Goal: Navigation & Orientation: Find specific page/section

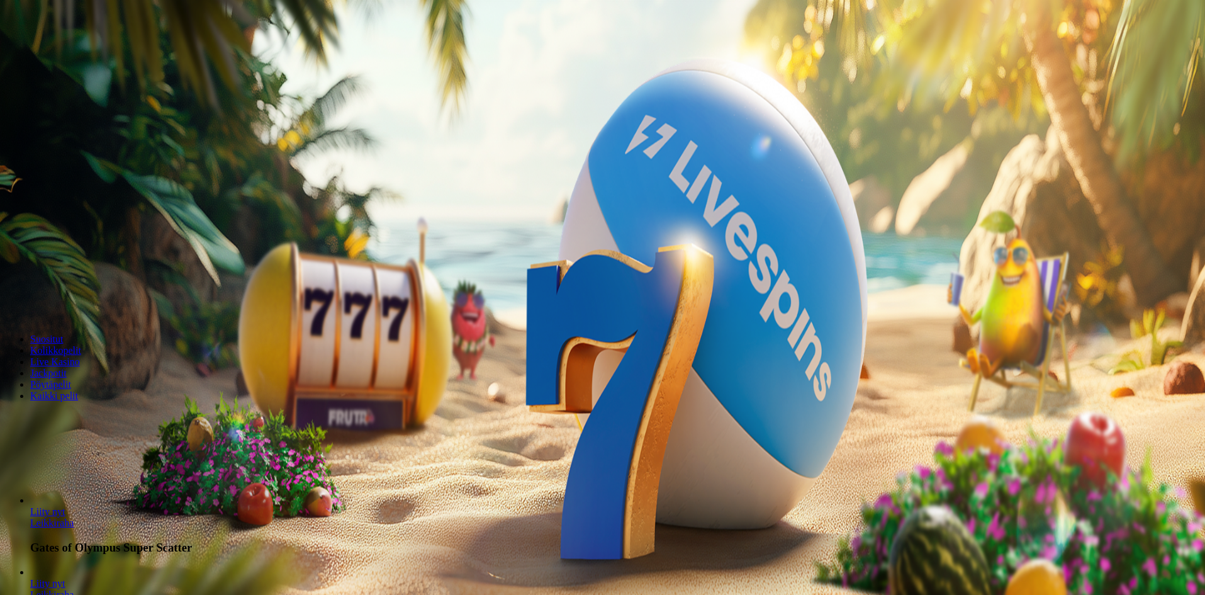
click at [74, 52] on button "Kirjaudu" at bounding box center [87, 45] width 41 height 13
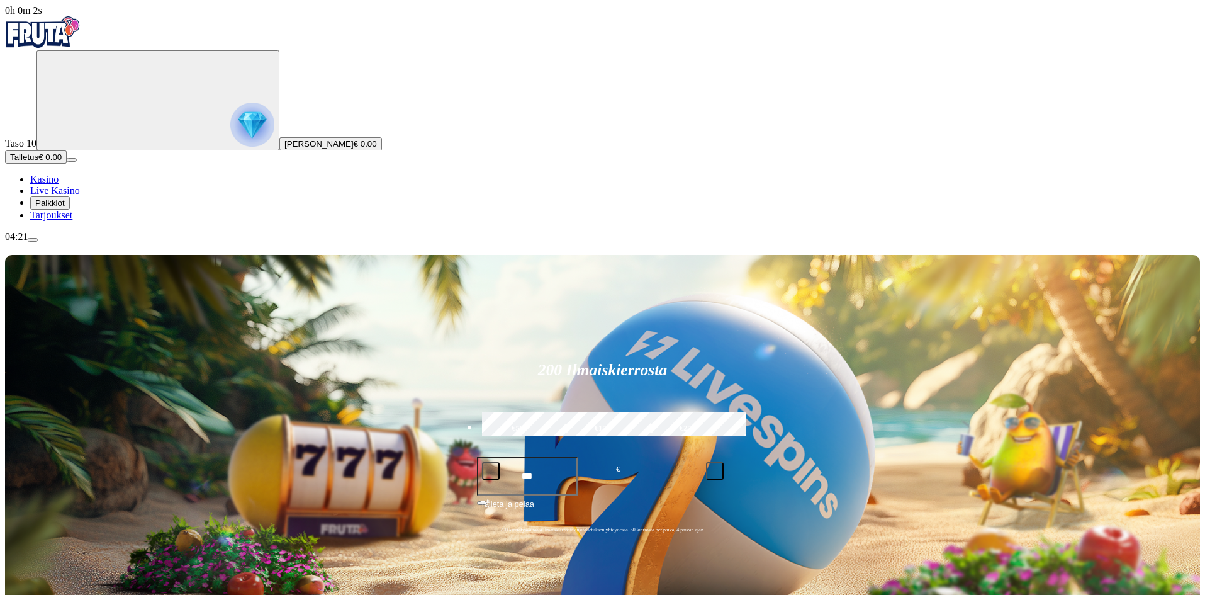
click at [72, 196] on link "Live Kasino" at bounding box center [55, 190] width 50 height 11
click at [65, 208] on span "Palkkiot" at bounding box center [50, 202] width 30 height 9
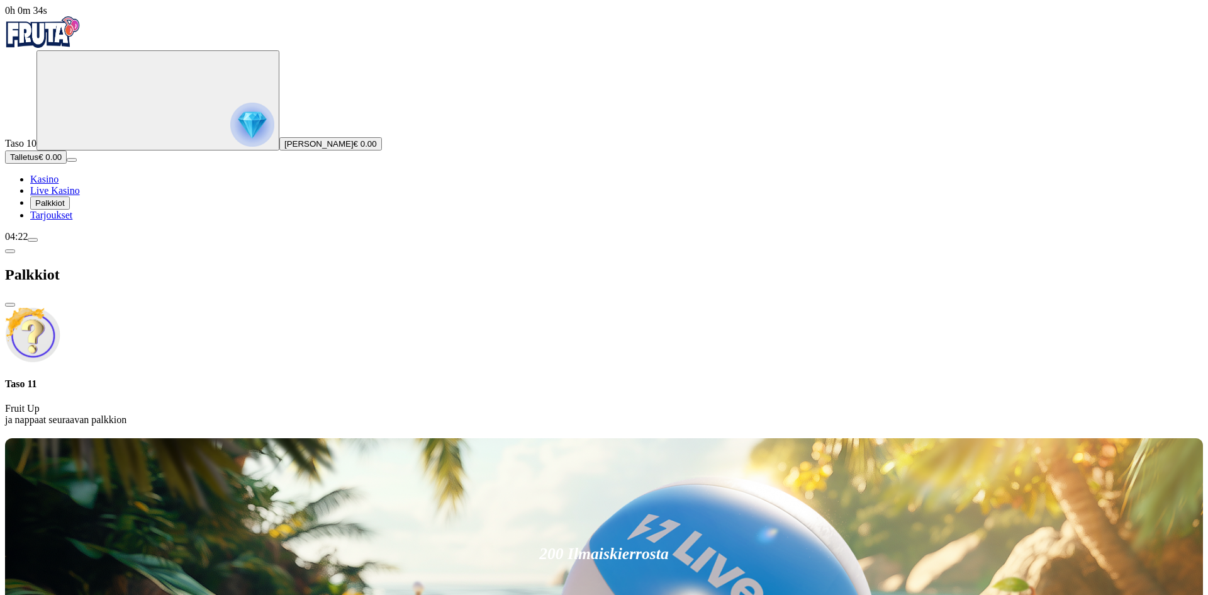
click at [33, 240] on span "menu icon" at bounding box center [33, 240] width 0 height 0
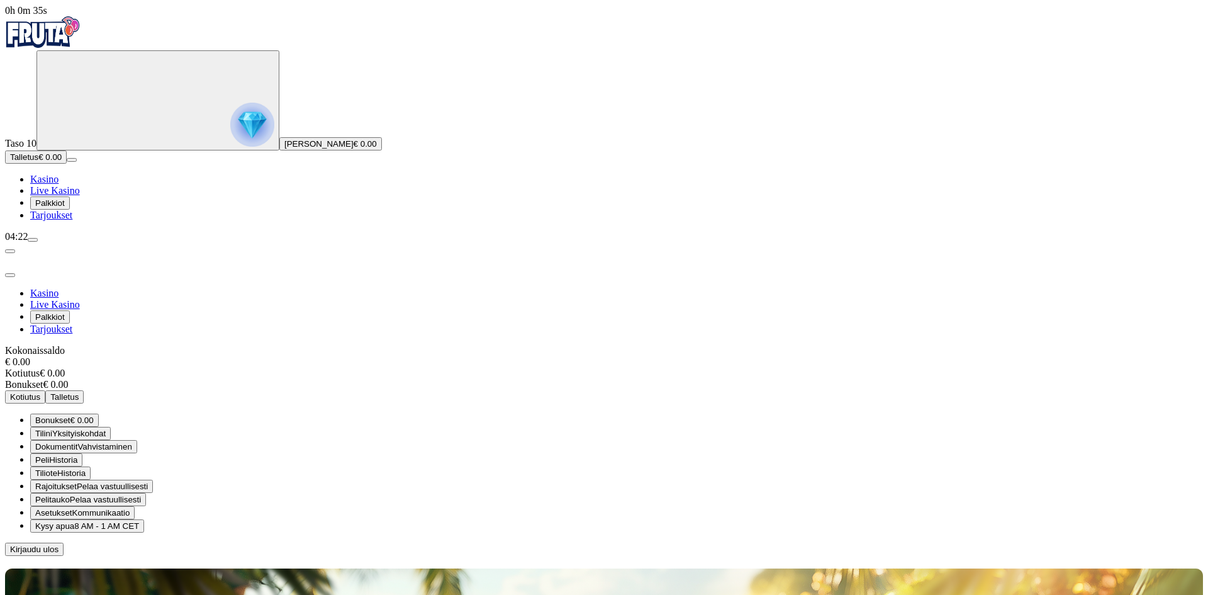
click at [59, 544] on span "Kirjaudu ulos" at bounding box center [34, 548] width 48 height 9
